Goal: Navigation & Orientation: Find specific page/section

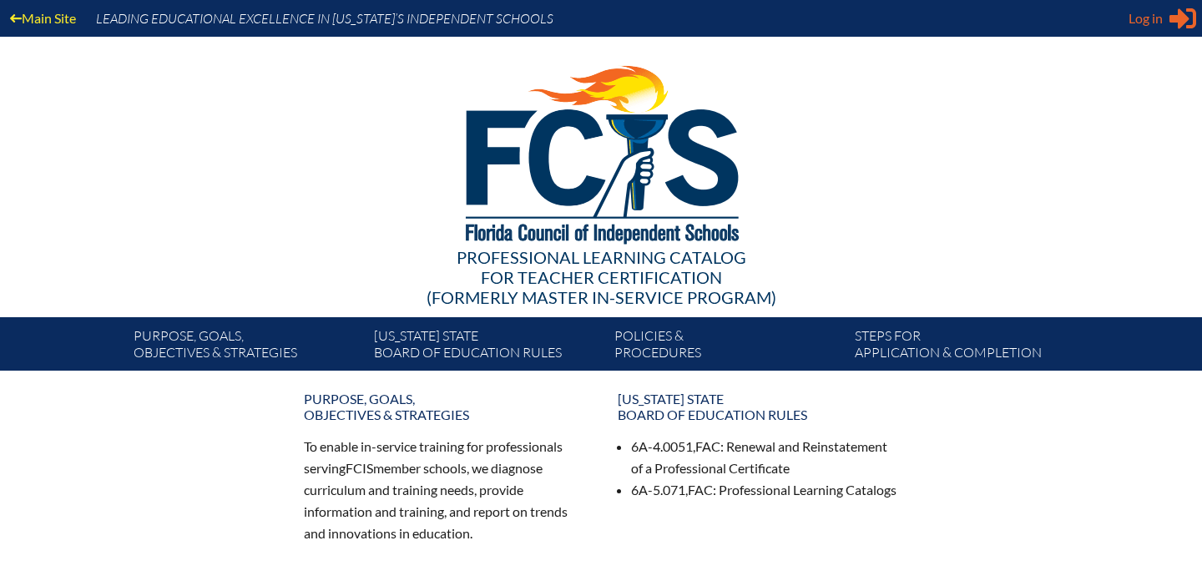
type input "[EMAIL_ADDRESS][DOMAIN_NAME]"
click at [1153, 21] on span "Log in" at bounding box center [1145, 18] width 34 height 20
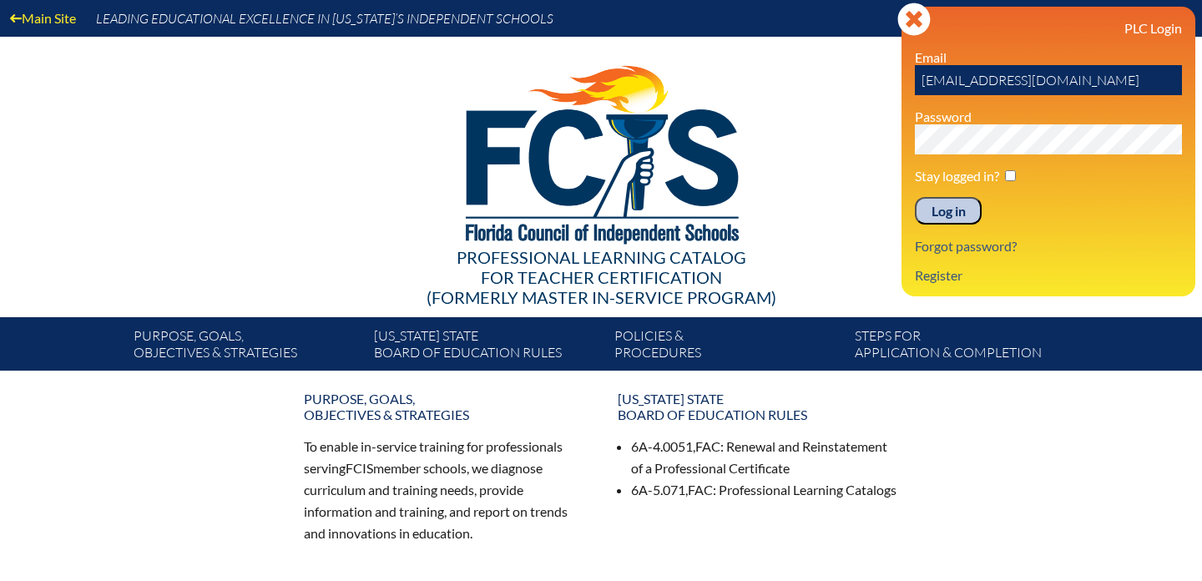
click at [950, 216] on input "Log in" at bounding box center [948, 211] width 67 height 28
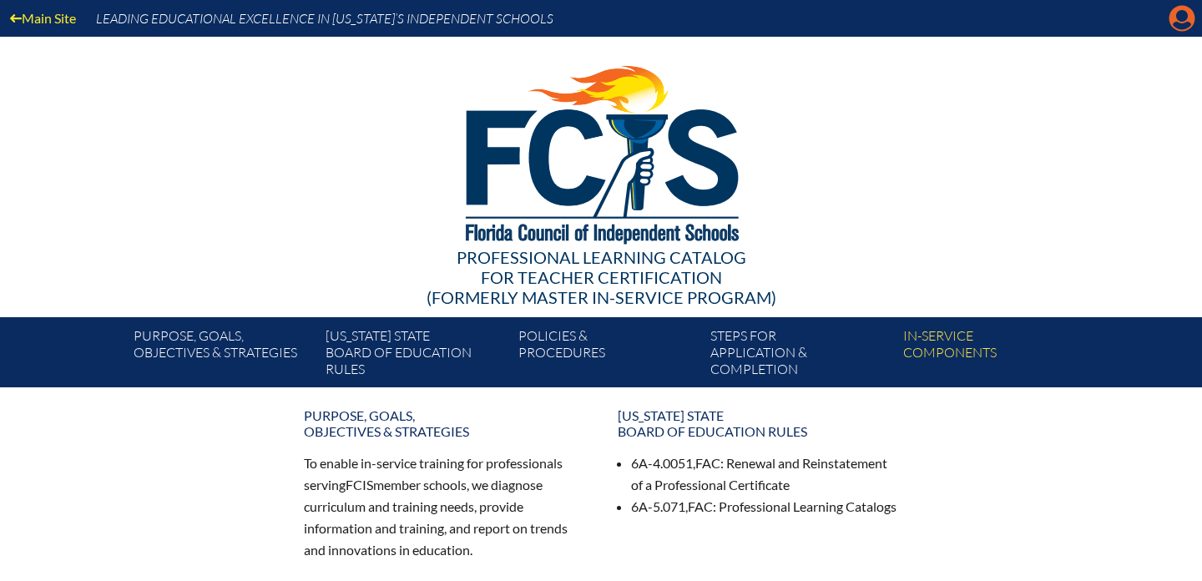
click at [1173, 23] on icon "Manage account" at bounding box center [1181, 18] width 27 height 27
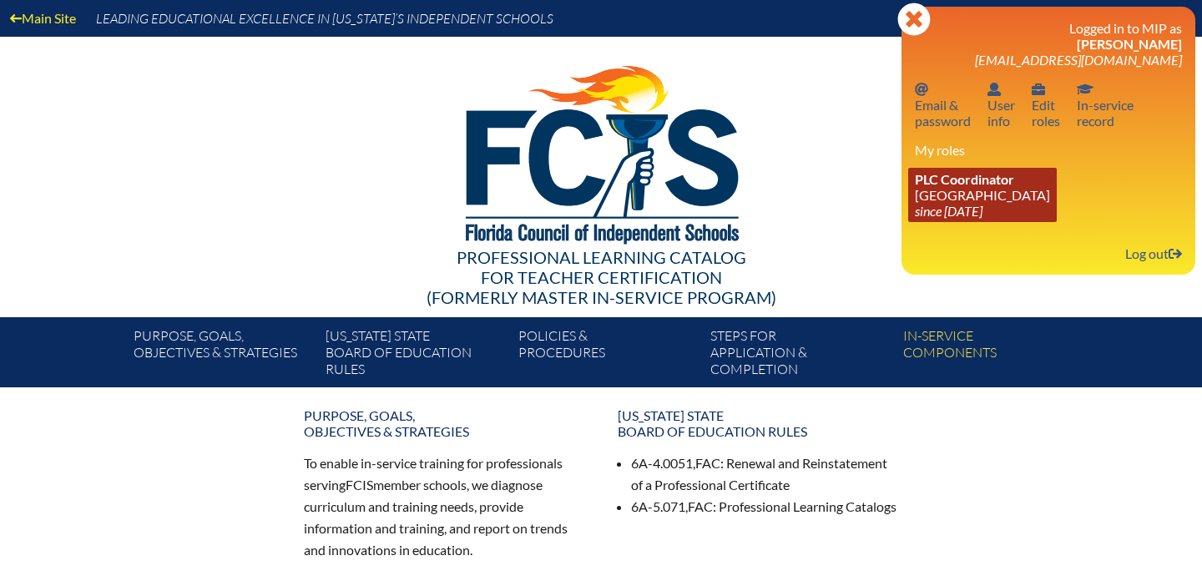
click at [1029, 199] on link "PLC Coordinator St. John’s Episcopal Parish Day School since 2010 Aug 8" at bounding box center [982, 195] width 149 height 54
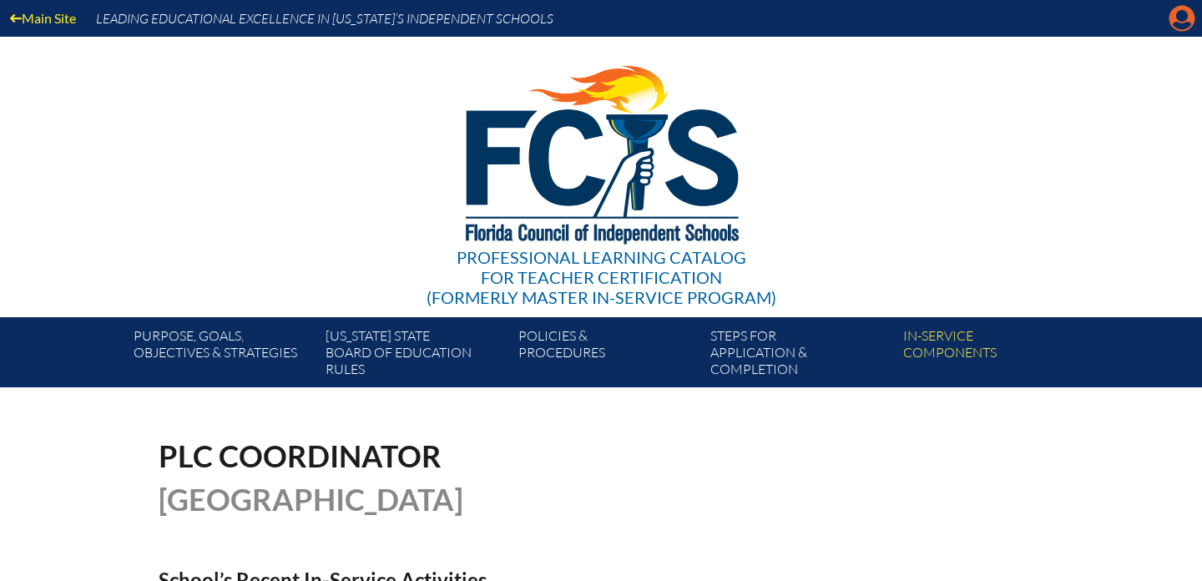
click at [1176, 17] on icon "Manage account" at bounding box center [1181, 18] width 27 height 27
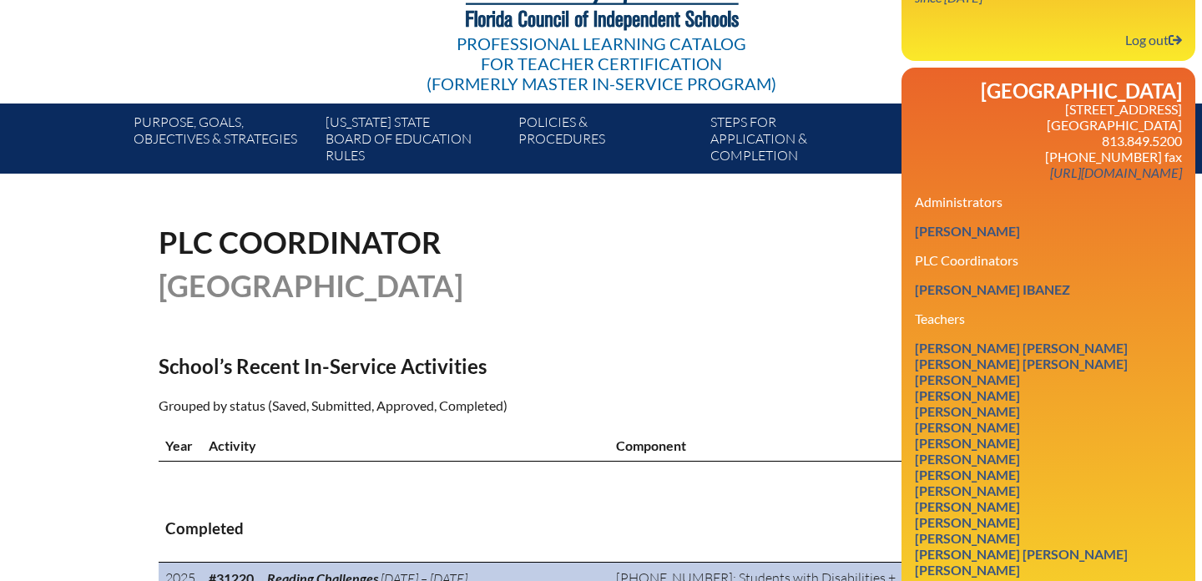
scroll to position [212, 0]
